Goal: Information Seeking & Learning: Learn about a topic

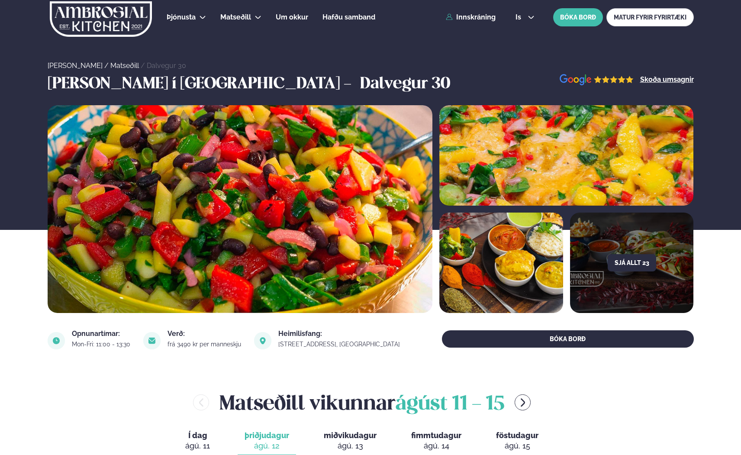
scroll to position [156, 0]
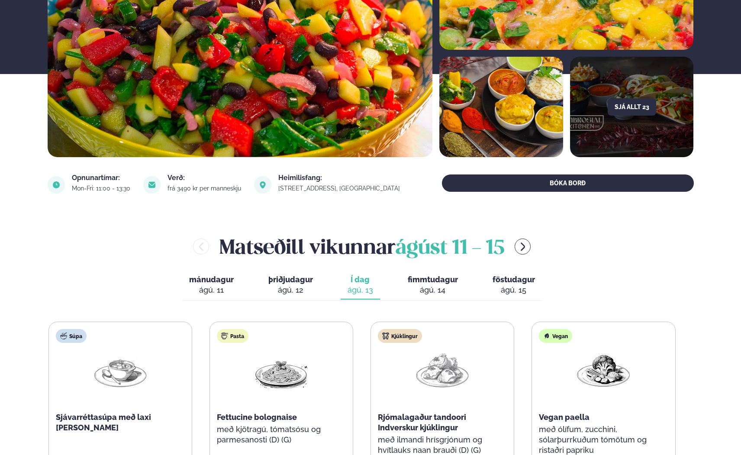
click at [430, 281] on span "fimmtudagur" at bounding box center [433, 279] width 50 height 9
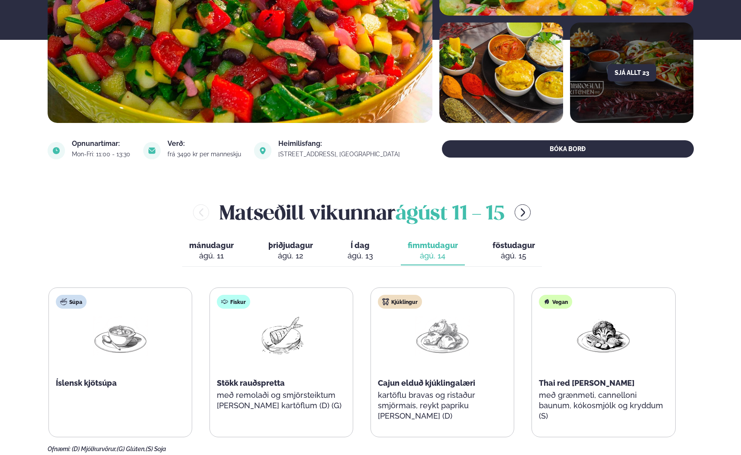
scroll to position [208, 0]
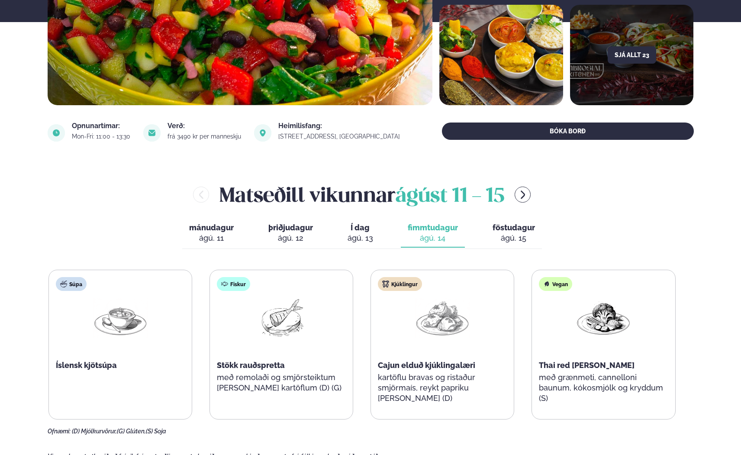
click at [94, 210] on div "[PERSON_NAME] [DATE] - [DATE] mánudagur mán. [DATE] þriðjudagur þri. [DATE] Í d…" at bounding box center [371, 308] width 646 height 255
click at [525, 197] on icon "menu-btn-right" at bounding box center [523, 195] width 4 height 8
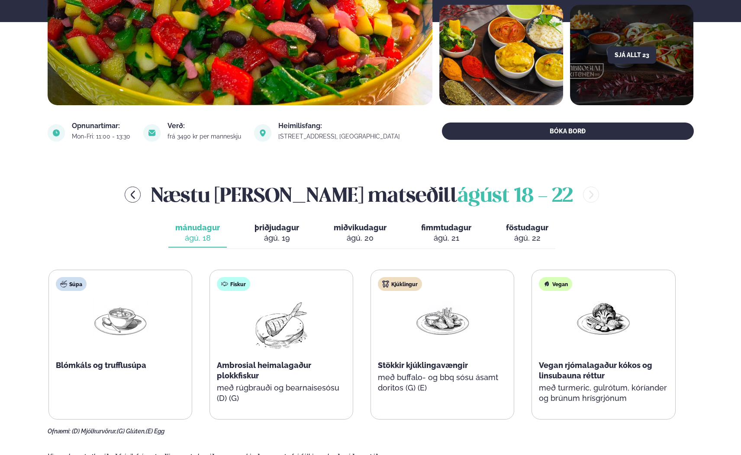
click at [286, 236] on div "ágú. 19" at bounding box center [277, 238] width 45 height 10
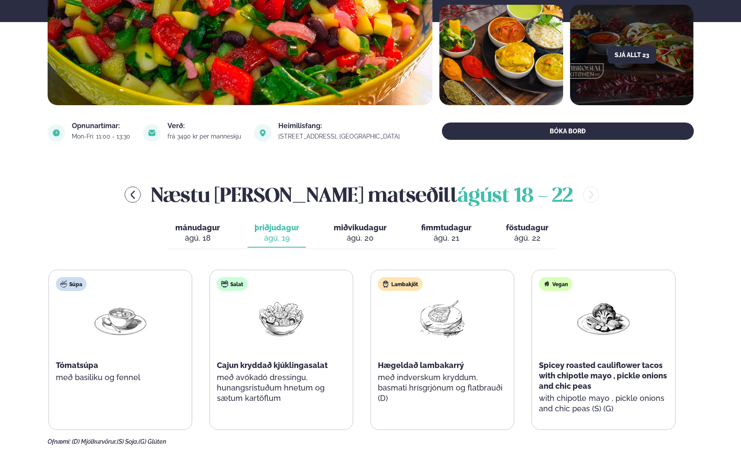
click at [356, 235] on div "ágú. 20" at bounding box center [360, 238] width 53 height 10
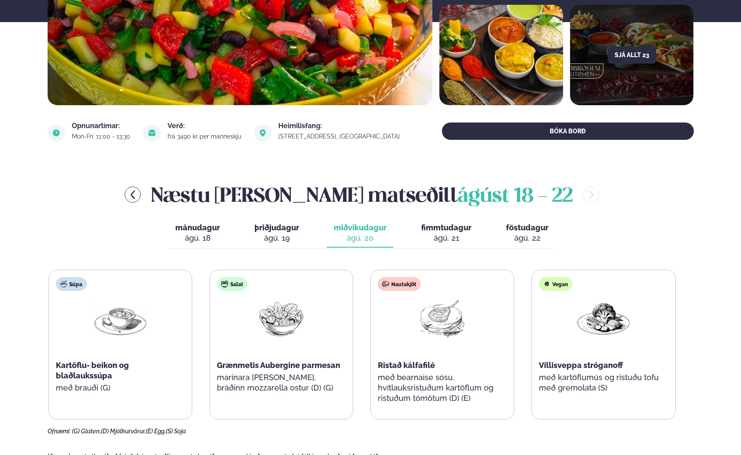
click at [446, 230] on span "fimmtudagur" at bounding box center [446, 227] width 50 height 9
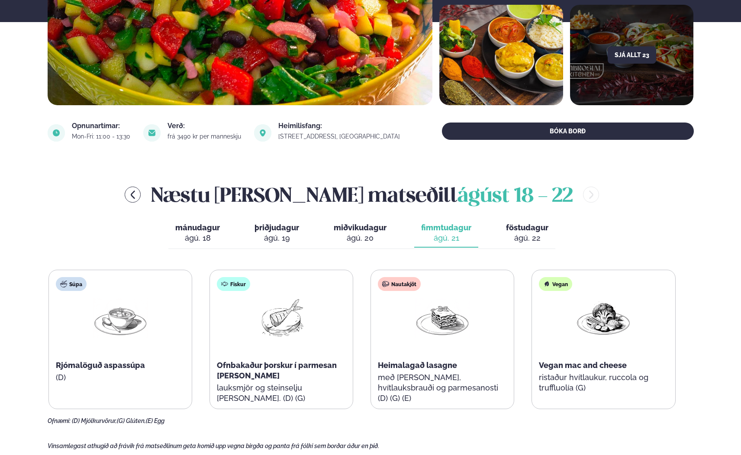
click at [531, 228] on span "föstudagur" at bounding box center [527, 227] width 42 height 9
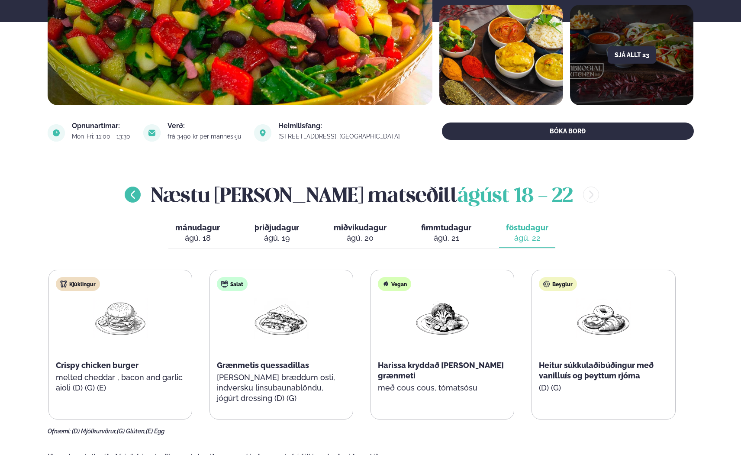
click at [135, 196] on icon "menu-btn-left" at bounding box center [133, 195] width 4 height 8
